Goal: Find specific page/section: Find specific page/section

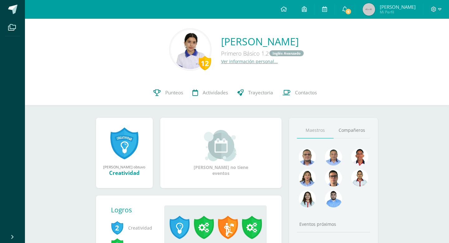
click at [221, 62] on link "Ver información personal..." at bounding box center [249, 61] width 57 height 6
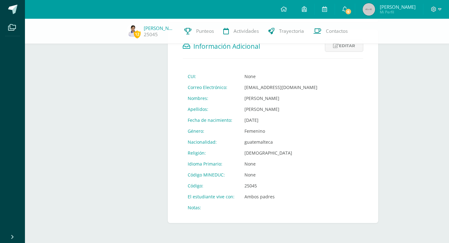
scroll to position [207, 0]
